Goal: Transaction & Acquisition: Obtain resource

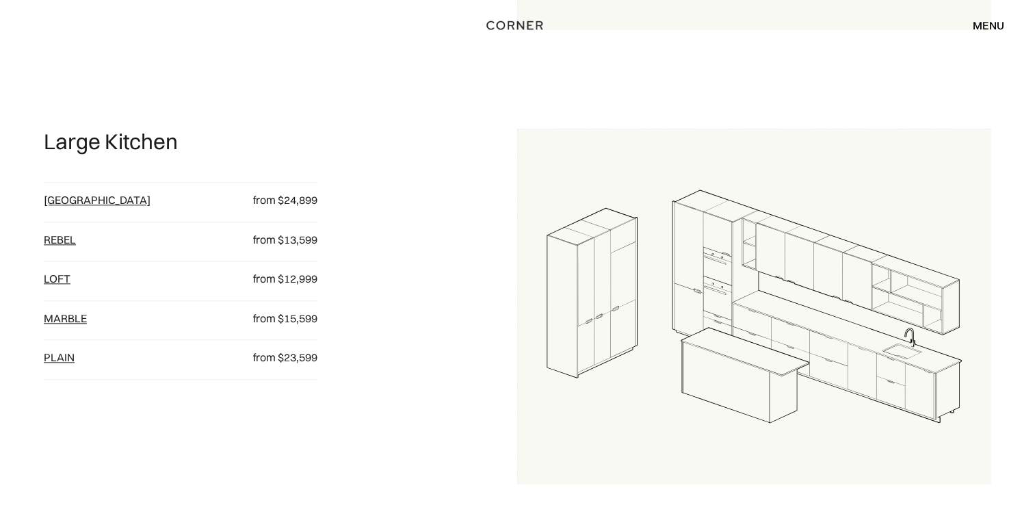
click at [70, 201] on link "Berlin" at bounding box center [97, 200] width 107 height 14
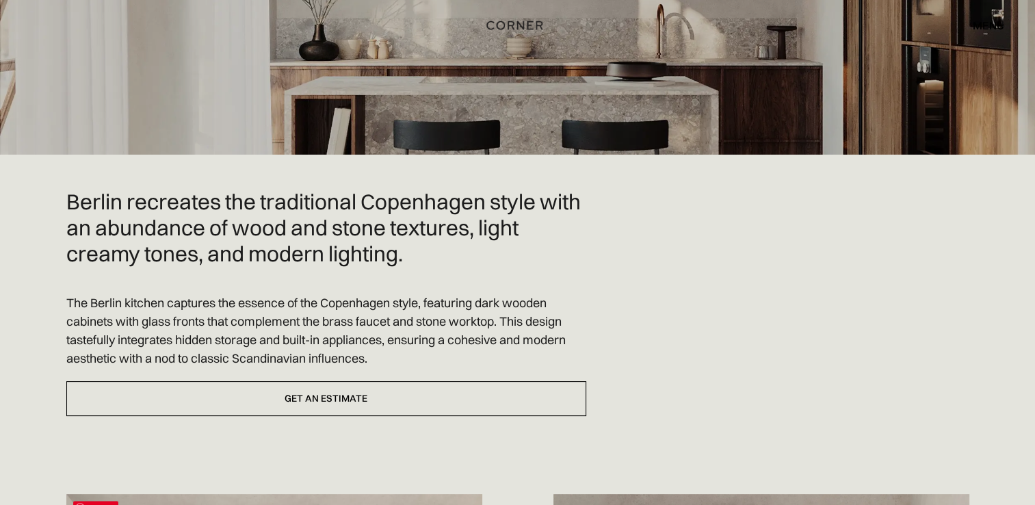
scroll to position [205, 0]
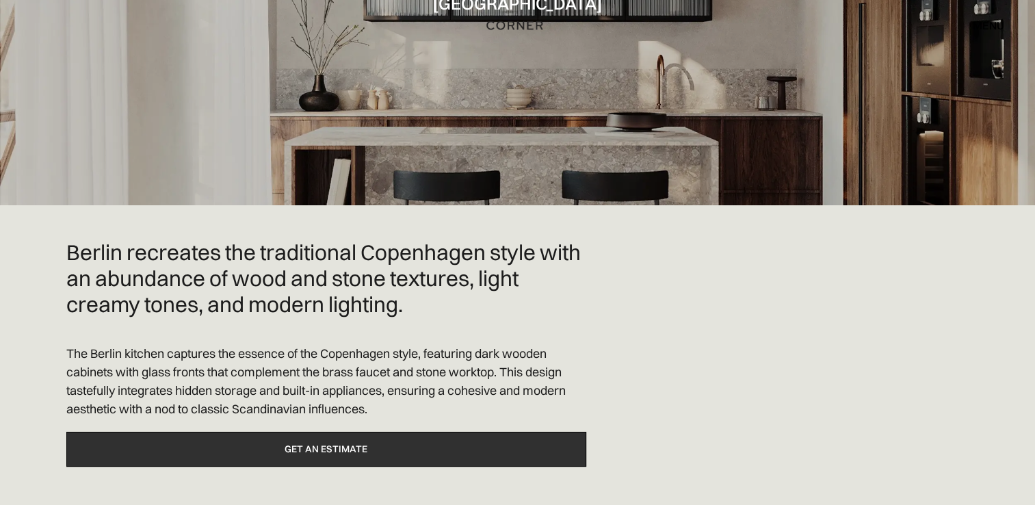
click at [320, 443] on link "Get an estimate" at bounding box center [326, 449] width 520 height 35
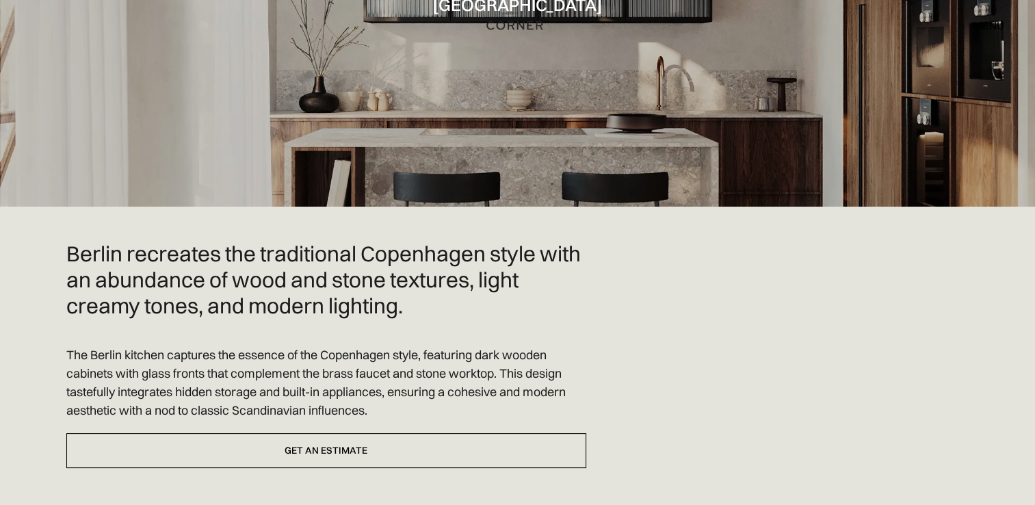
scroll to position [205, 0]
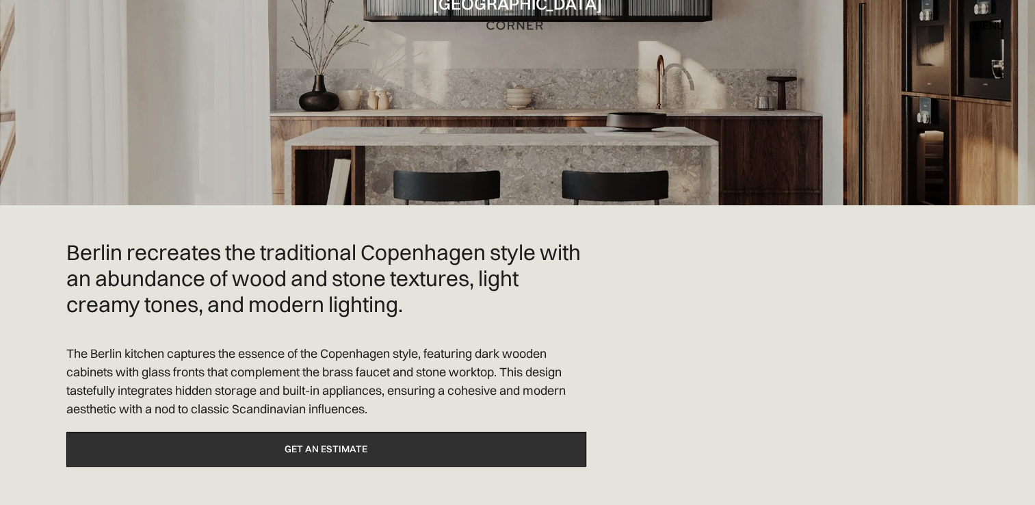
click at [302, 454] on link "Get an estimate" at bounding box center [326, 449] width 520 height 35
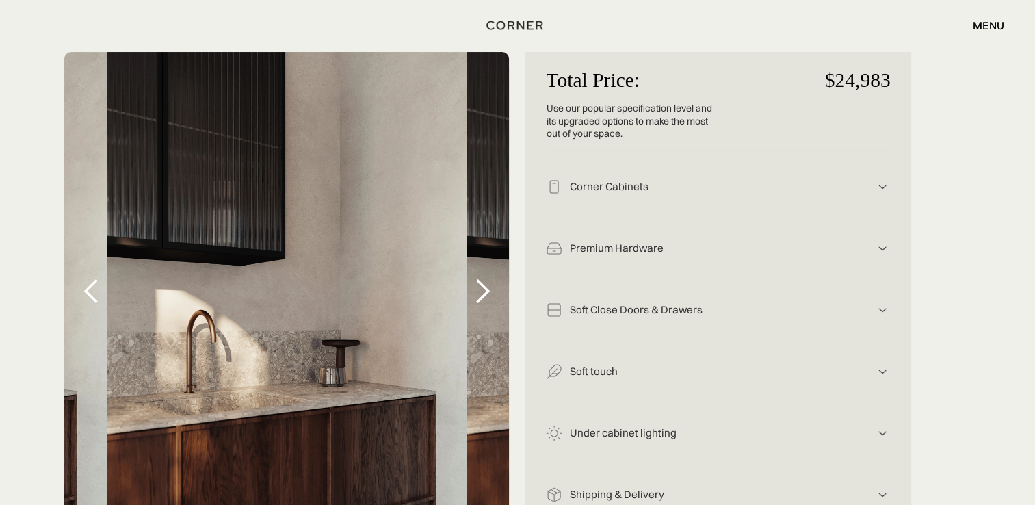
scroll to position [274, 0]
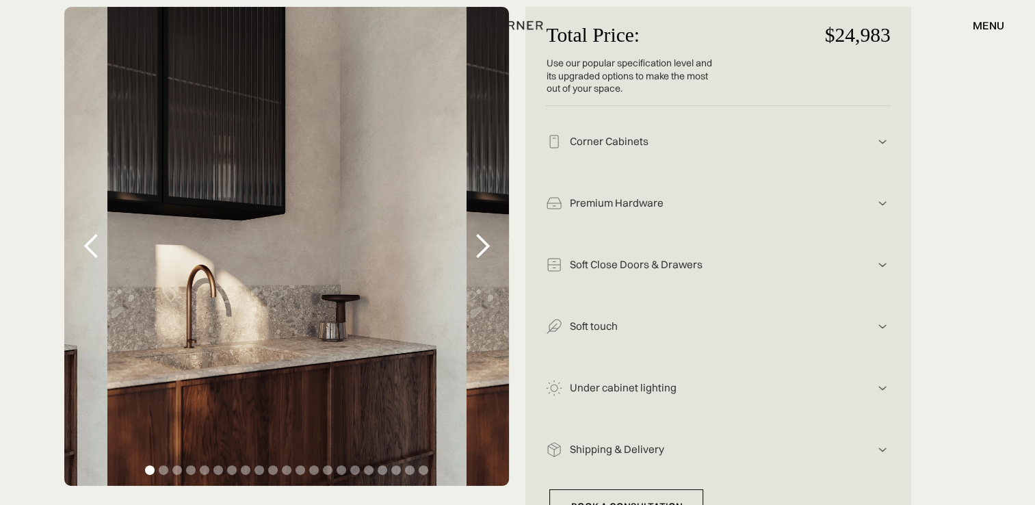
click at [477, 252] on div "next slide" at bounding box center [481, 246] width 27 height 27
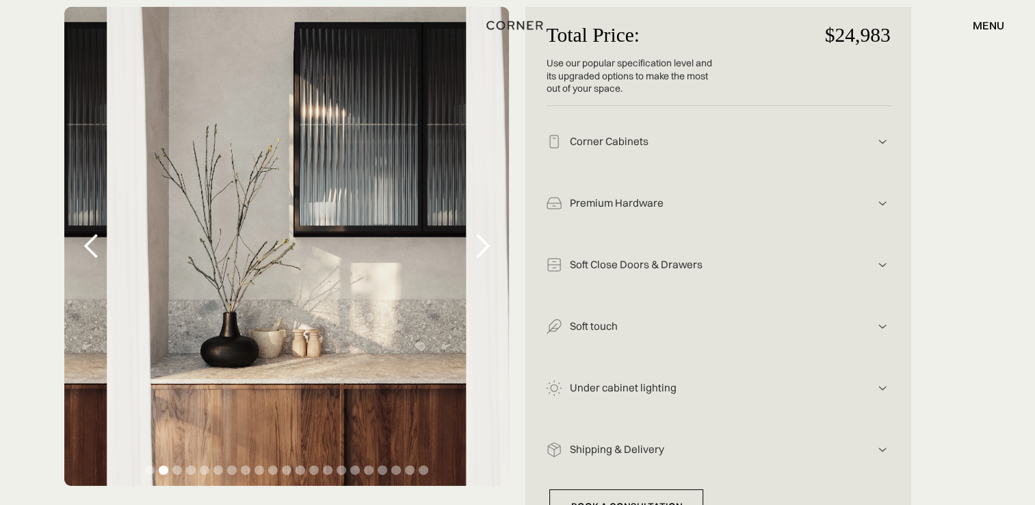
click at [477, 252] on div "next slide" at bounding box center [481, 246] width 27 height 27
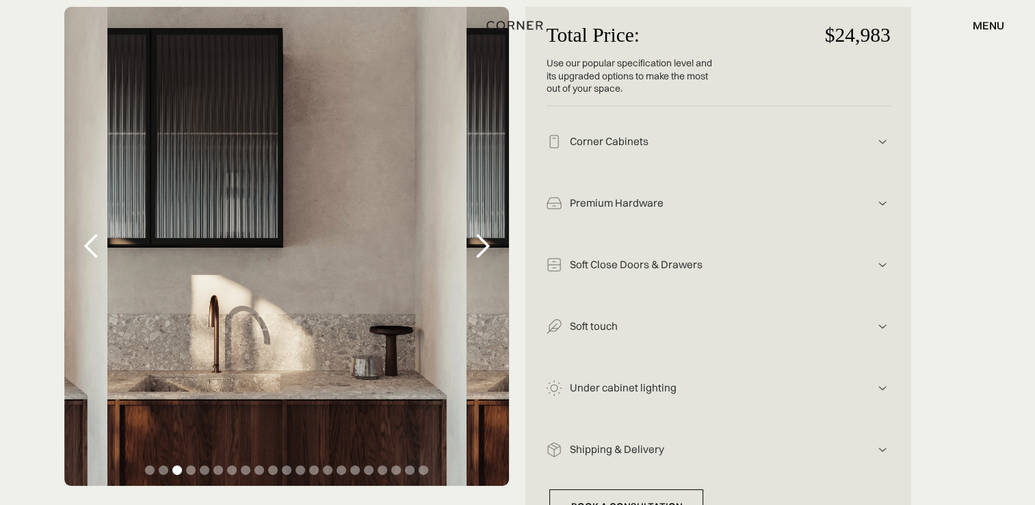
click at [477, 252] on div "next slide" at bounding box center [481, 246] width 27 height 27
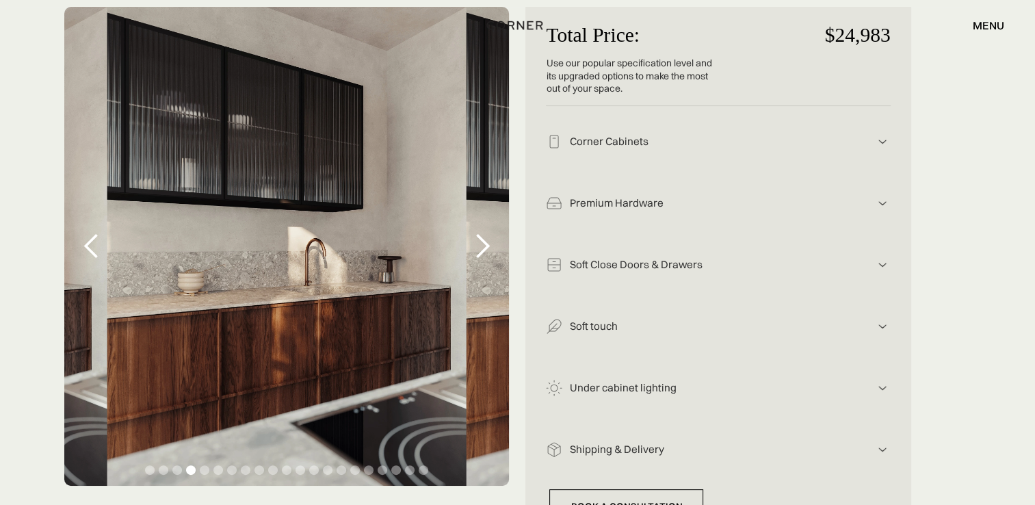
click at [477, 252] on div "next slide" at bounding box center [481, 246] width 27 height 27
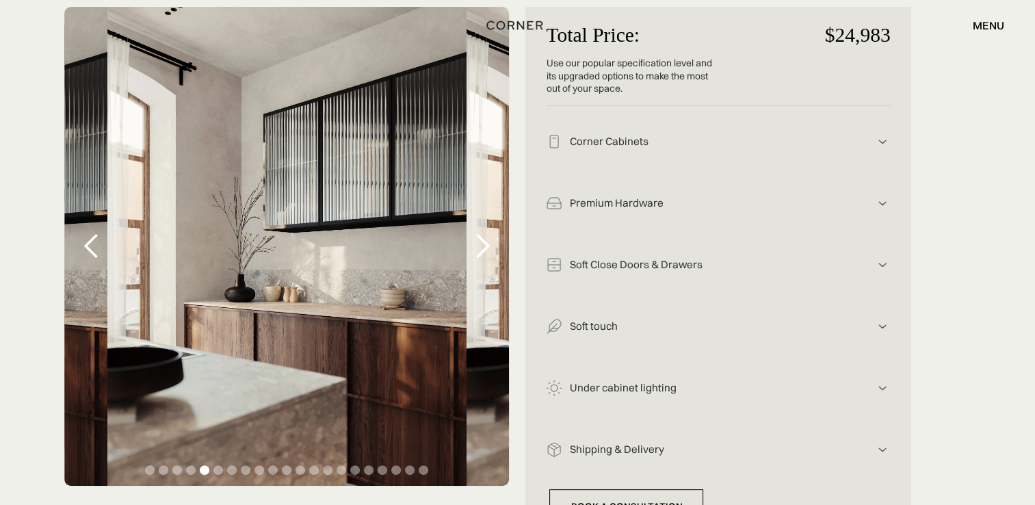
click at [477, 252] on div "next slide" at bounding box center [481, 246] width 27 height 27
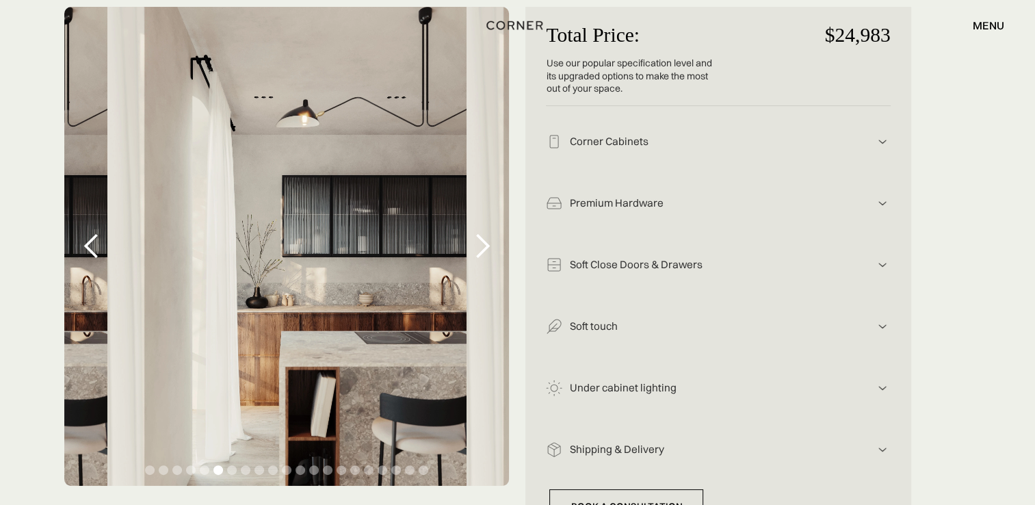
click at [477, 252] on div "next slide" at bounding box center [481, 246] width 27 height 27
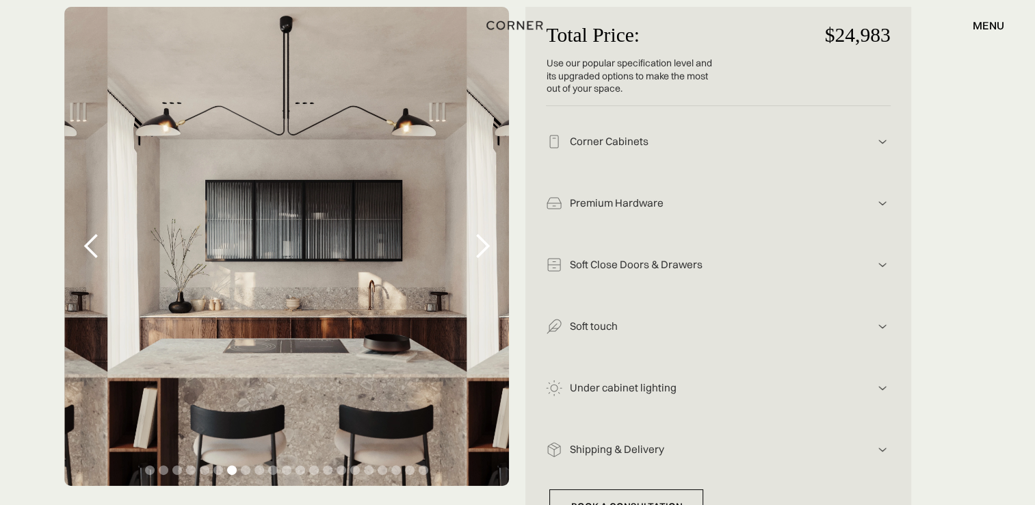
click at [477, 252] on div "next slide" at bounding box center [481, 246] width 27 height 27
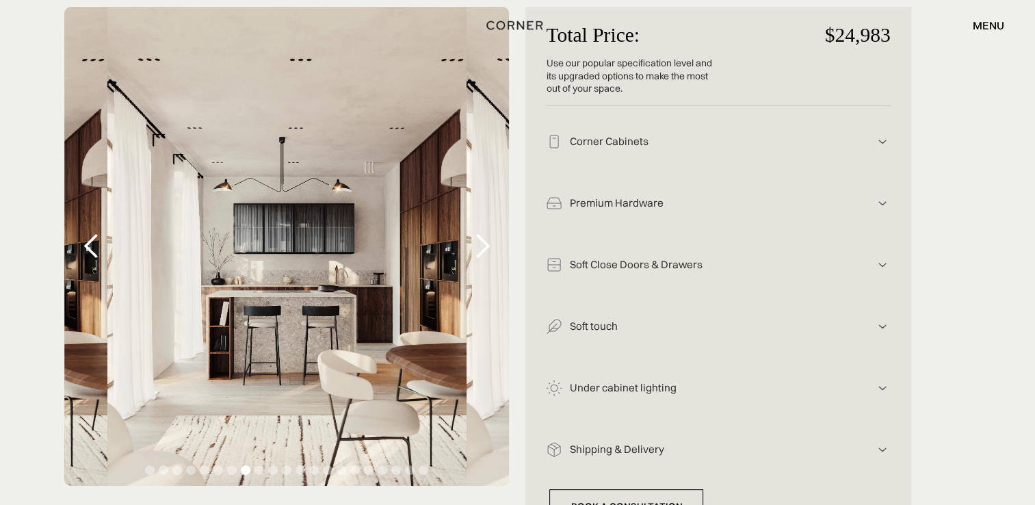
click at [477, 252] on div "next slide" at bounding box center [481, 246] width 27 height 27
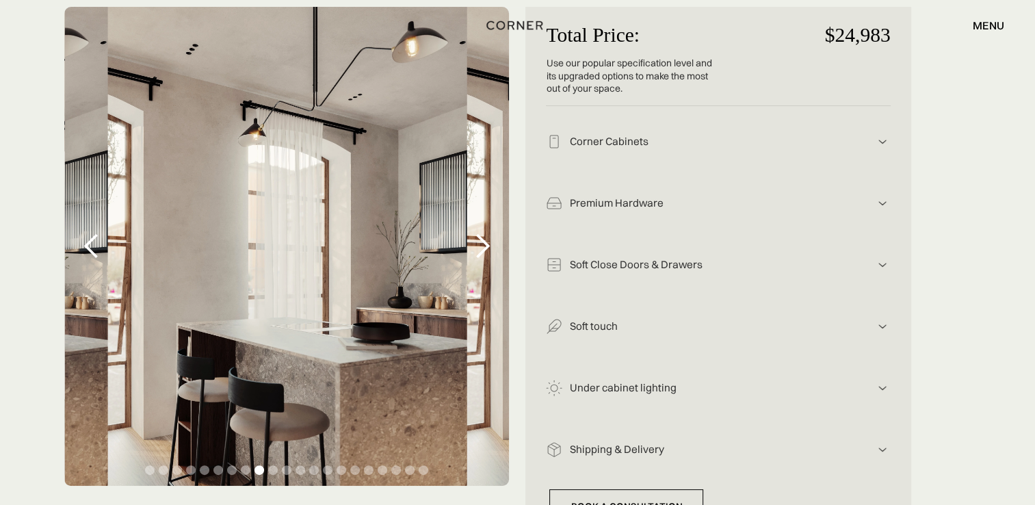
click at [477, 252] on div "next slide" at bounding box center [481, 246] width 27 height 27
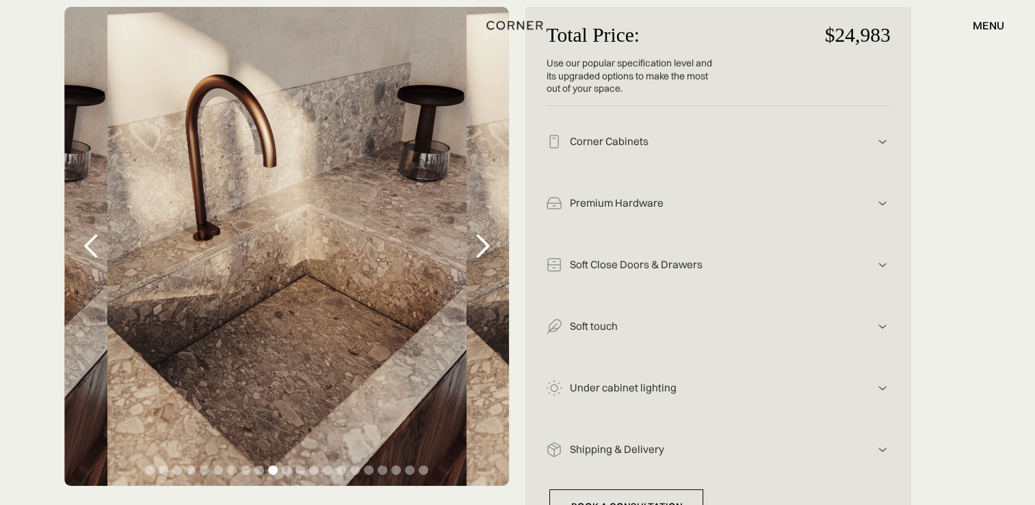
click at [477, 252] on div "next slide" at bounding box center [481, 246] width 27 height 27
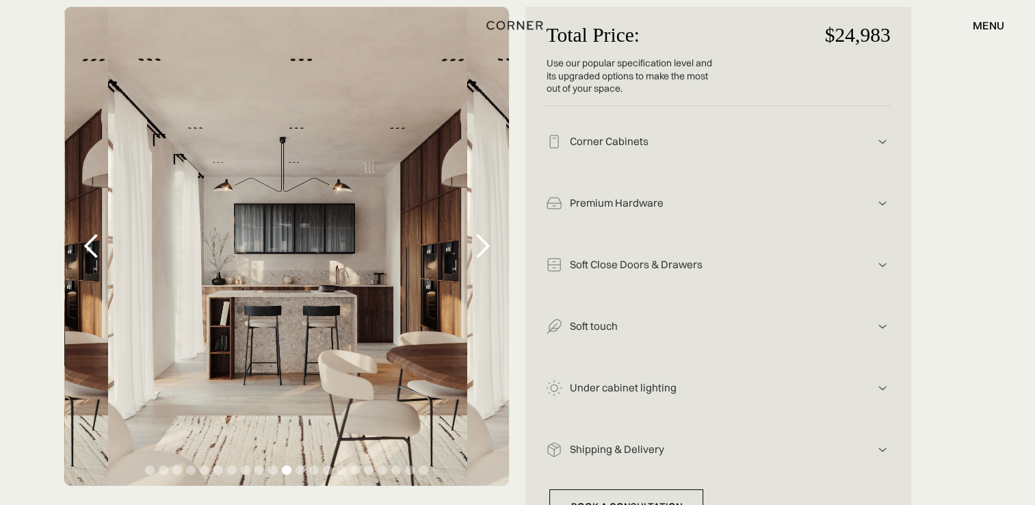
click at [884, 137] on img at bounding box center [882, 141] width 16 height 16
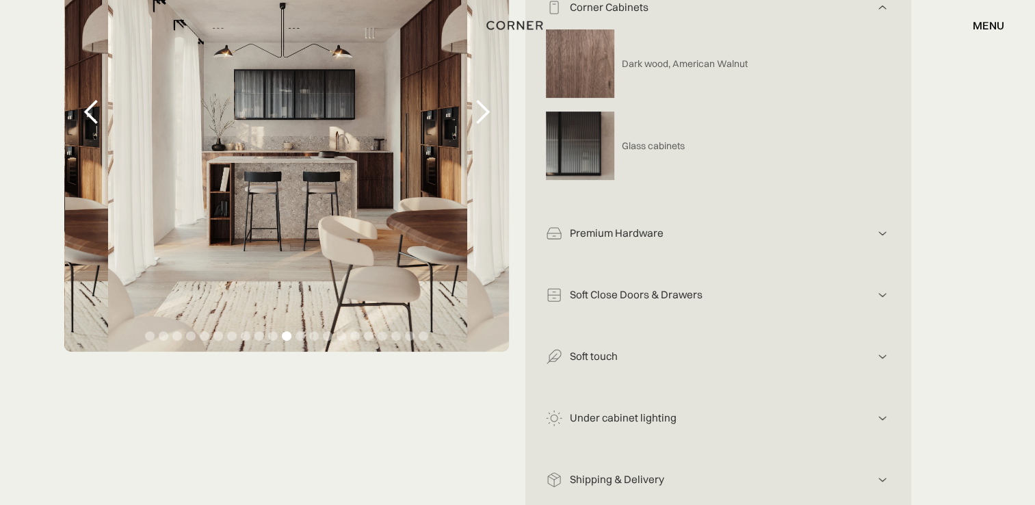
scroll to position [411, 0]
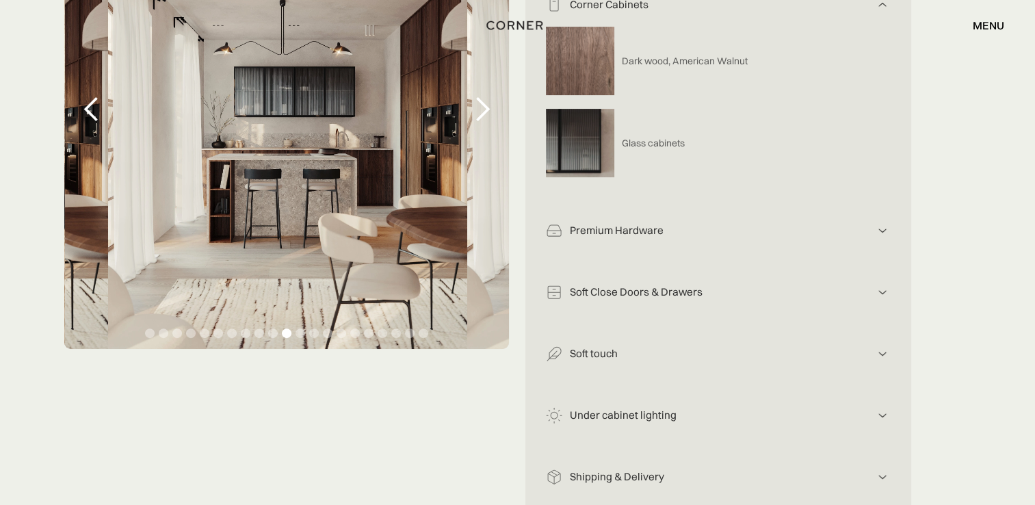
click at [881, 233] on img at bounding box center [882, 230] width 16 height 16
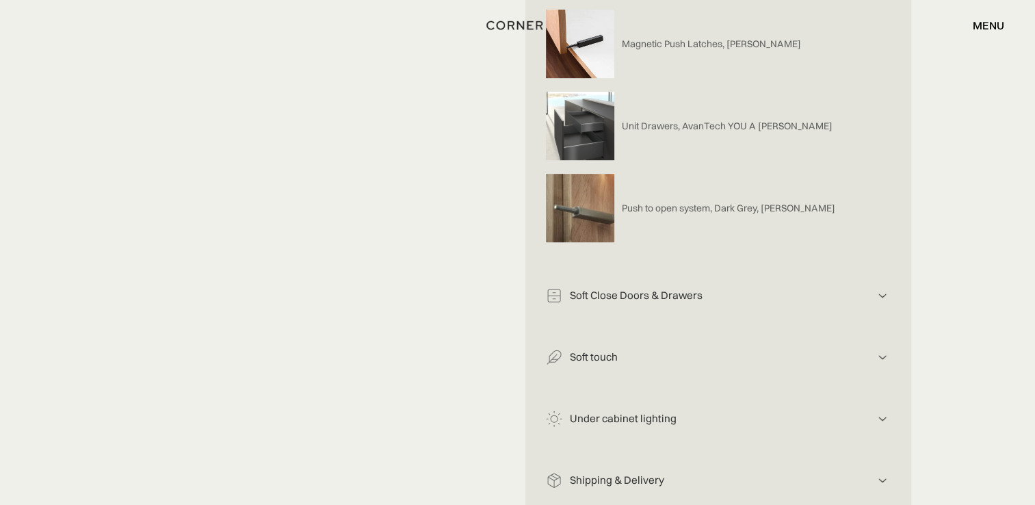
scroll to position [821, 0]
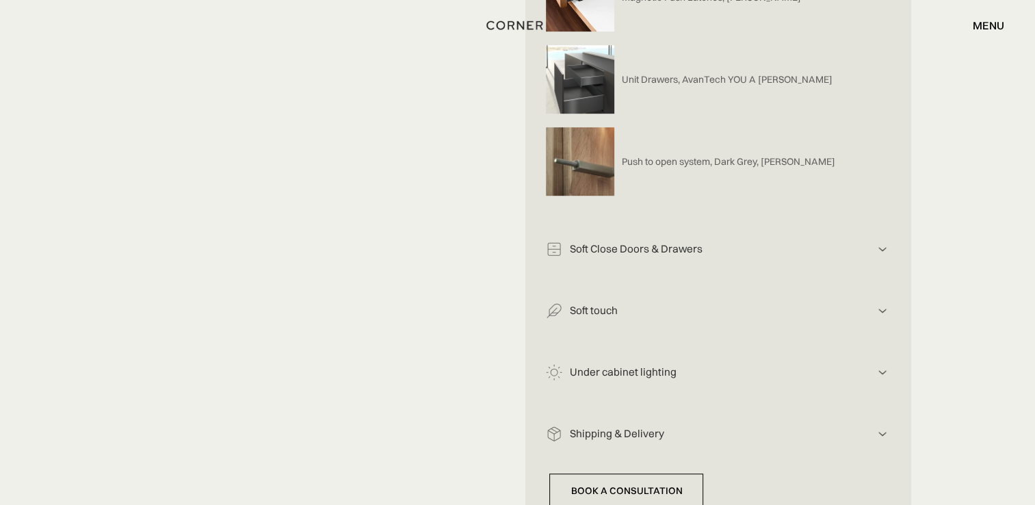
click at [881, 241] on img at bounding box center [882, 249] width 16 height 16
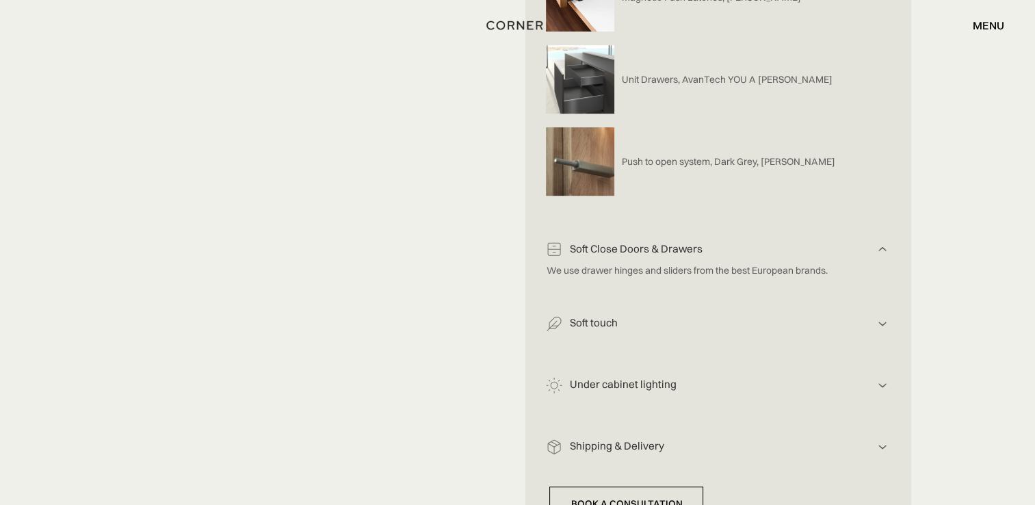
click at [883, 316] on img at bounding box center [882, 323] width 16 height 16
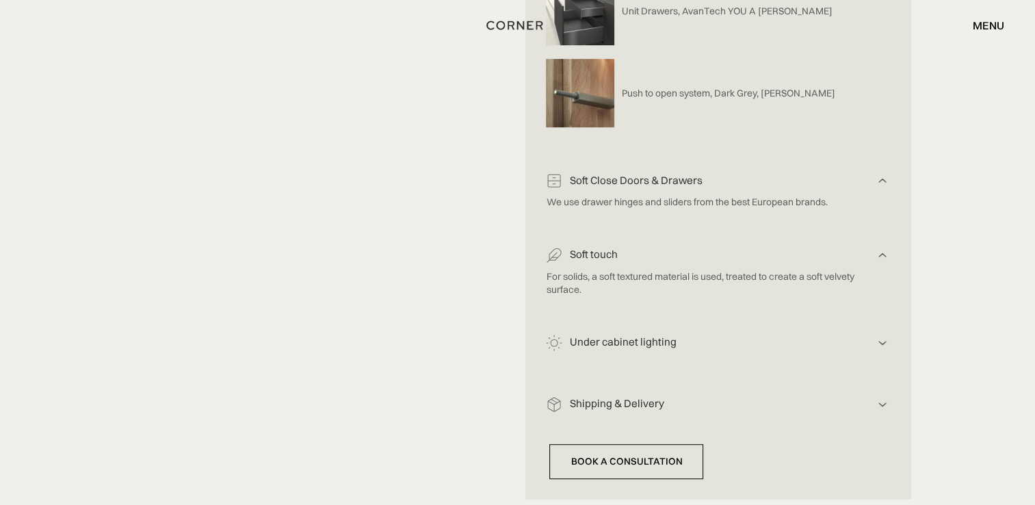
scroll to position [958, 0]
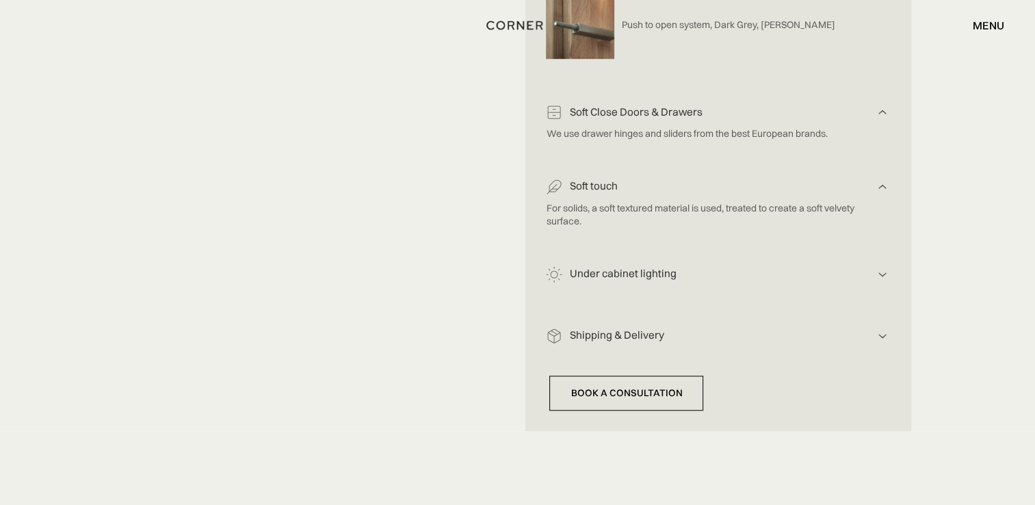
click at [884, 267] on img at bounding box center [882, 274] width 16 height 16
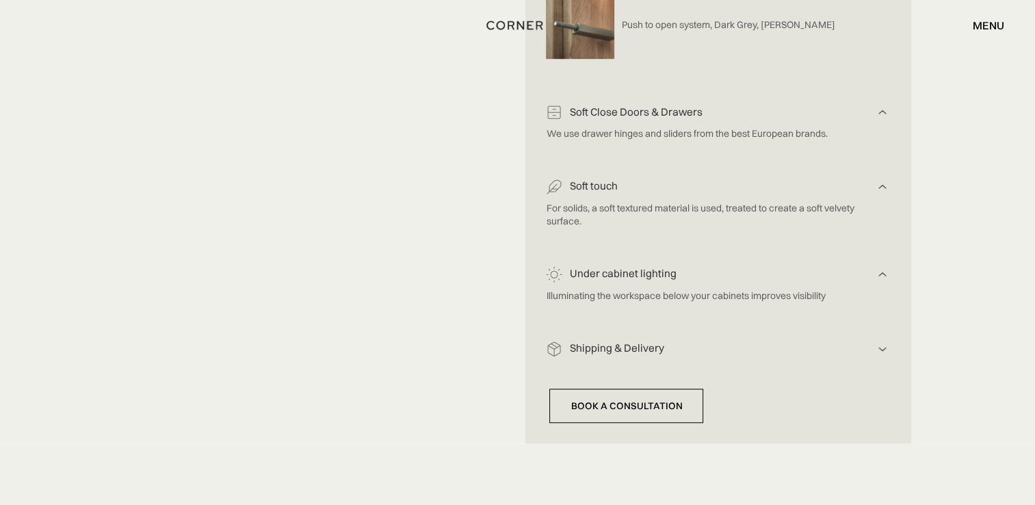
click at [881, 341] on img at bounding box center [882, 349] width 16 height 16
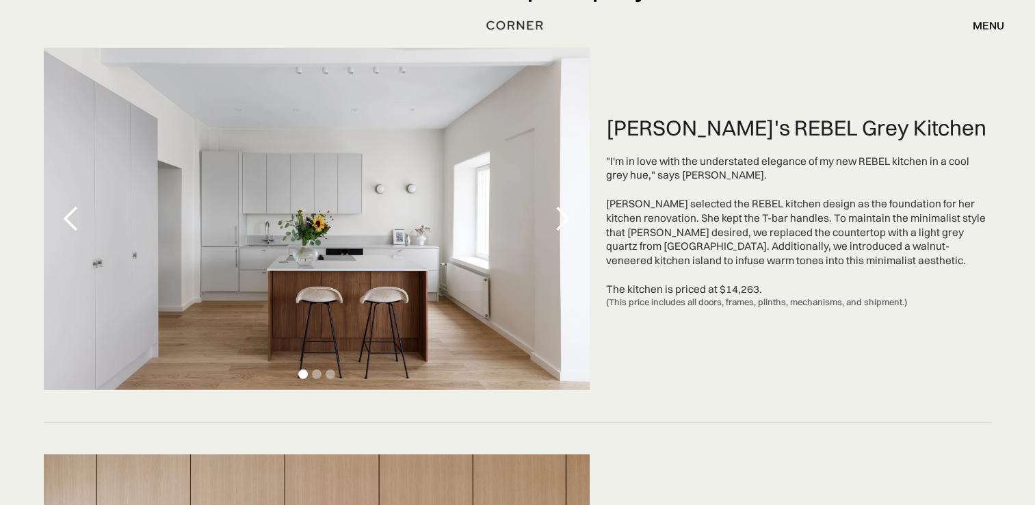
scroll to position [4106, 0]
click at [562, 220] on div "next slide" at bounding box center [562, 218] width 27 height 27
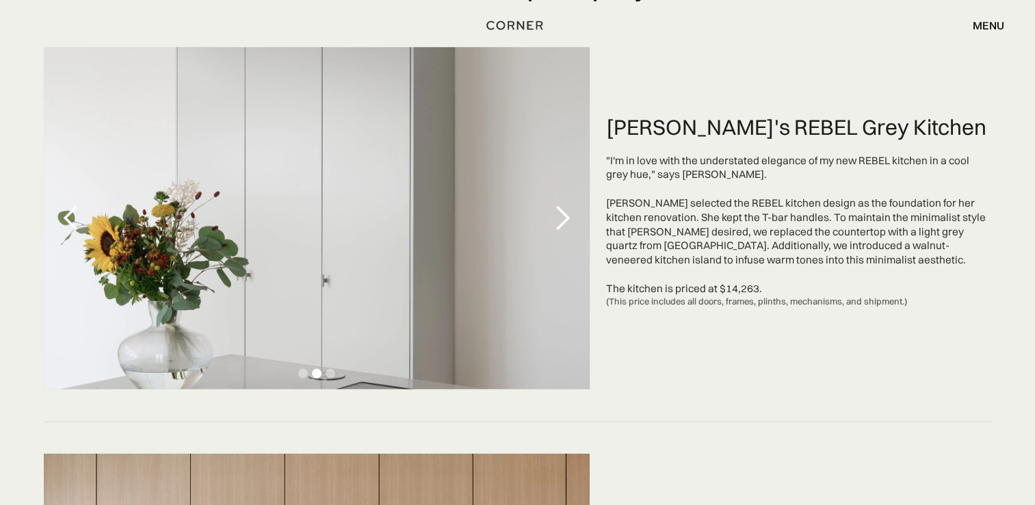
click at [562, 220] on div "next slide" at bounding box center [562, 218] width 27 height 27
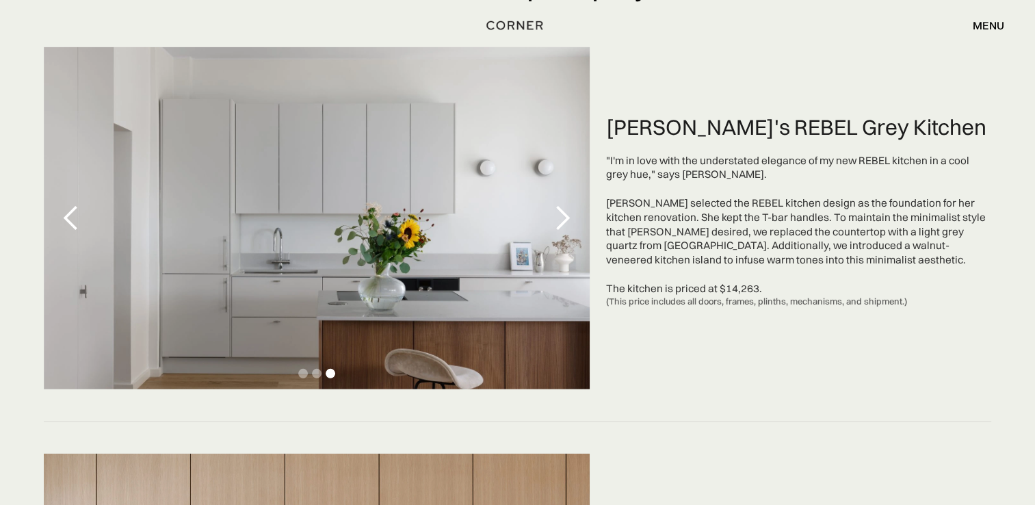
click at [561, 220] on div "next slide" at bounding box center [562, 218] width 27 height 27
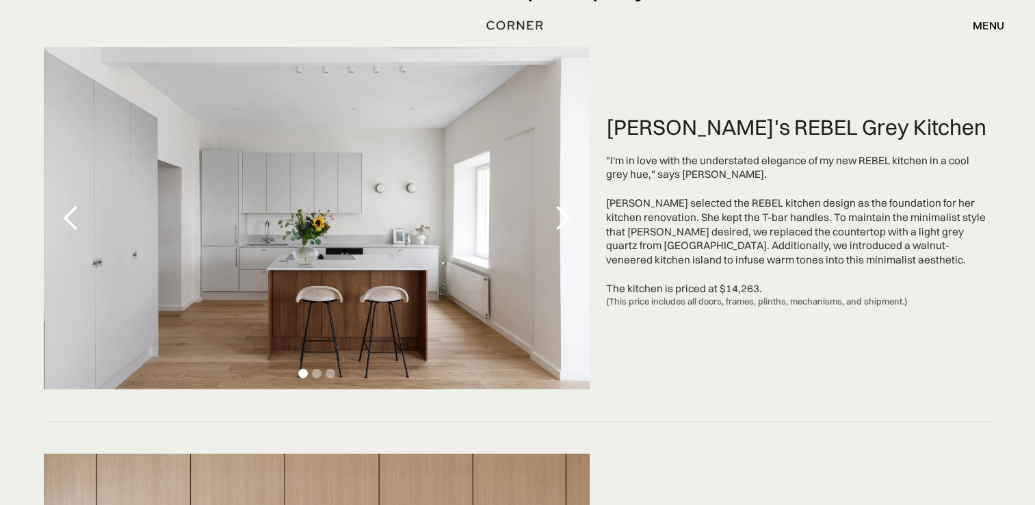
click at [561, 220] on div "next slide" at bounding box center [562, 218] width 27 height 27
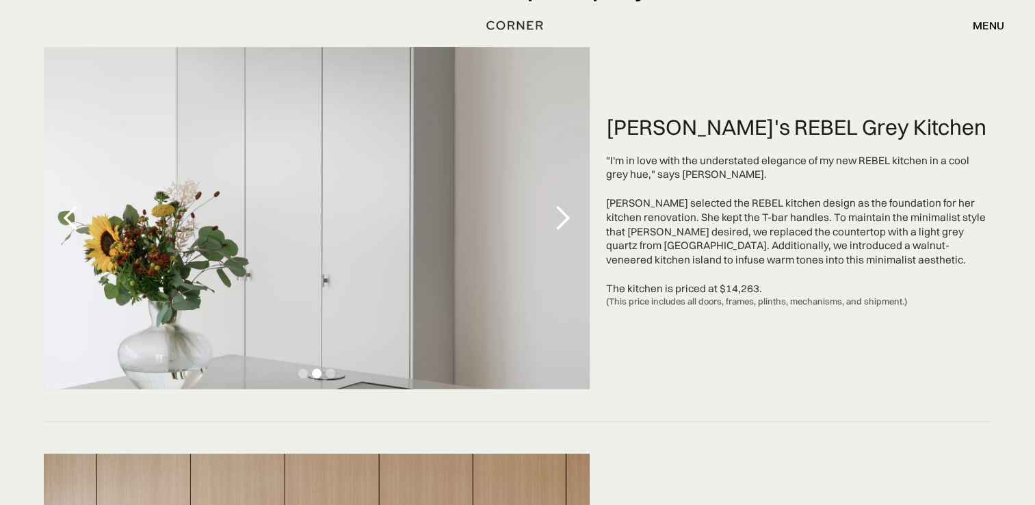
click at [561, 220] on div "next slide" at bounding box center [562, 218] width 27 height 27
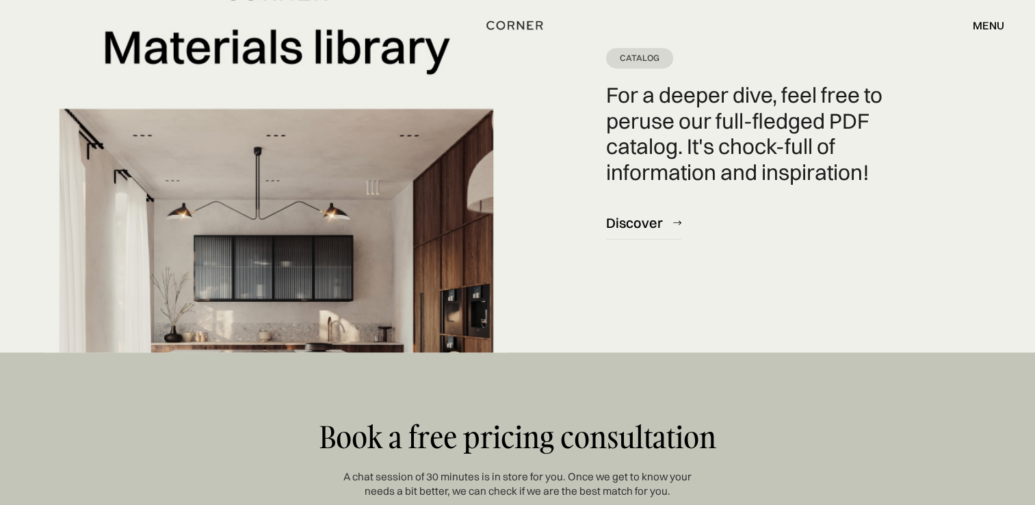
scroll to position [5679, 0]
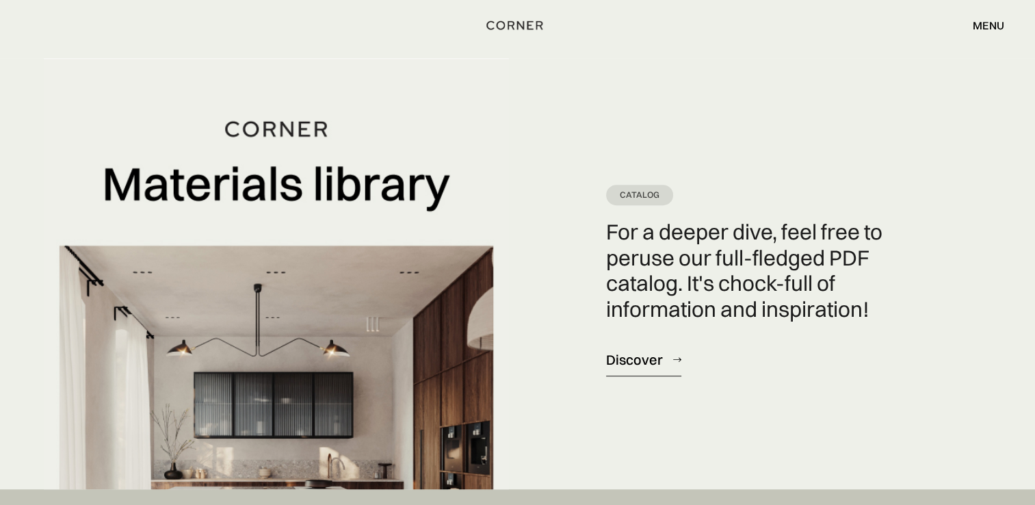
click at [659, 357] on div "Discover" at bounding box center [634, 359] width 57 height 18
